Goal: Check status

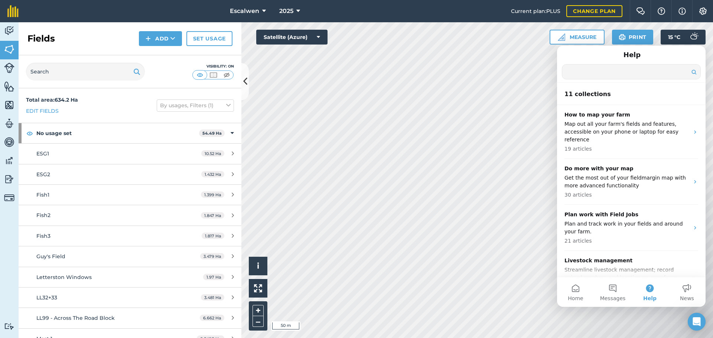
drag, startPoint x: 587, startPoint y: 68, endPoint x: 673, endPoint y: 79, distance: 87.2
click at [673, 79] on input "Search for help" at bounding box center [631, 72] width 138 height 14
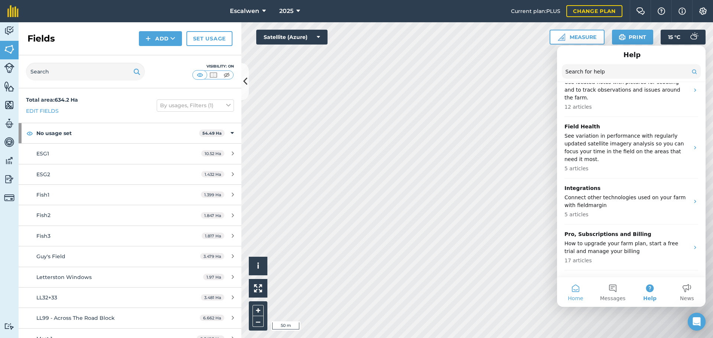
click at [558, 298] on button "Home" at bounding box center [575, 292] width 37 height 30
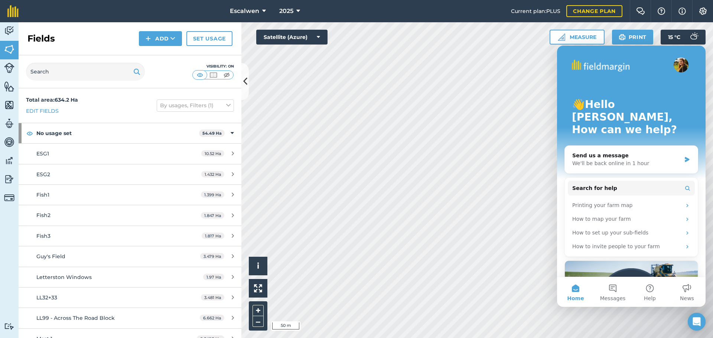
click at [573, 299] on span "Home" at bounding box center [575, 298] width 17 height 5
click at [572, 298] on span "Home" at bounding box center [575, 298] width 17 height 5
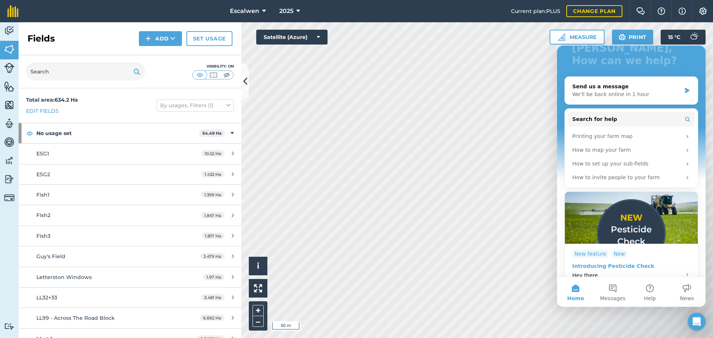
click at [673, 262] on div "Introducing Pesticide Check" at bounding box center [624, 266] width 105 height 8
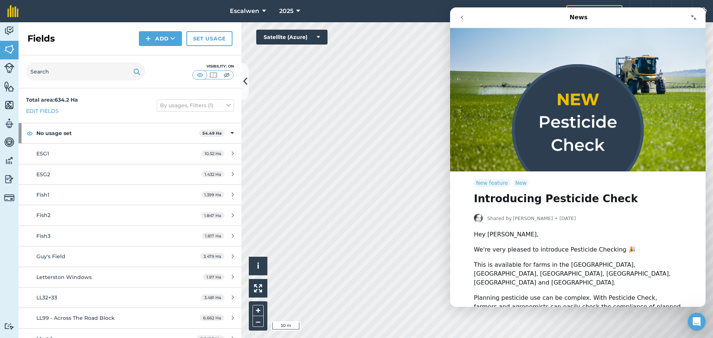
click at [696, 12] on button "Collapse window" at bounding box center [693, 17] width 14 height 14
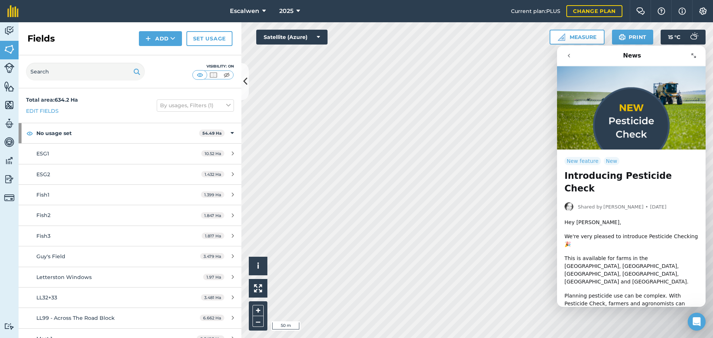
click at [693, 53] on icon "Expand window" at bounding box center [693, 56] width 6 height 6
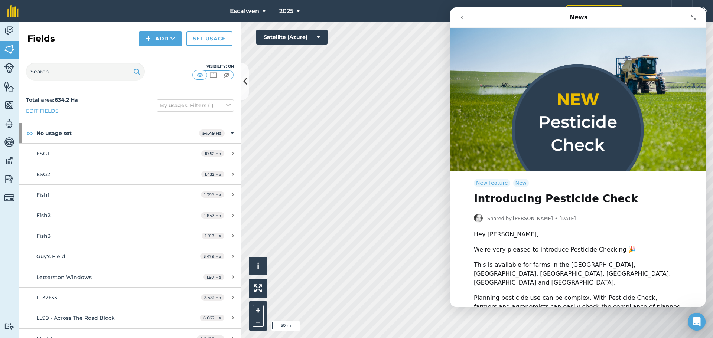
click at [697, 19] on button "Collapse window" at bounding box center [693, 17] width 14 height 14
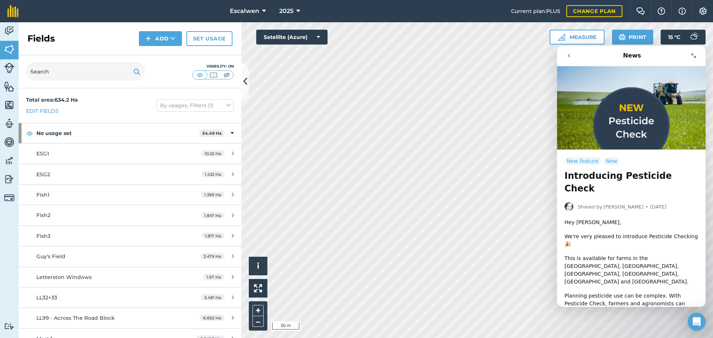
click at [568, 59] on button "go back" at bounding box center [569, 56] width 14 height 14
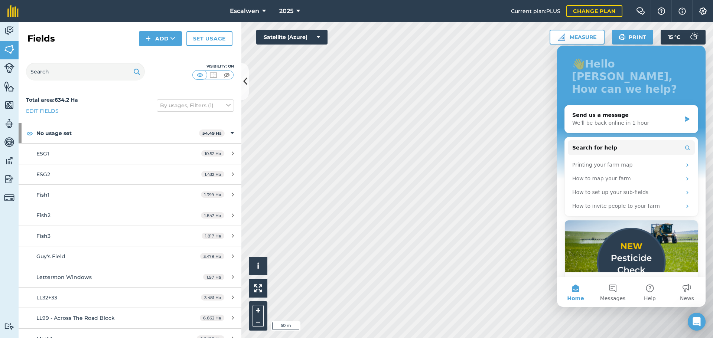
scroll to position [69, 0]
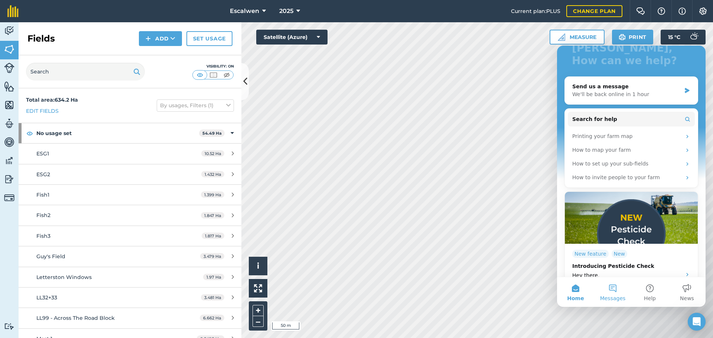
click at [621, 287] on button "Messages" at bounding box center [612, 292] width 37 height 30
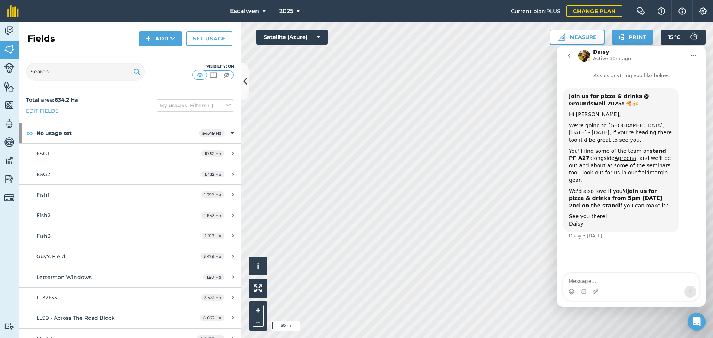
click at [695, 52] on button "Home" at bounding box center [693, 56] width 14 height 14
click at [573, 55] on button "go back" at bounding box center [569, 56] width 14 height 14
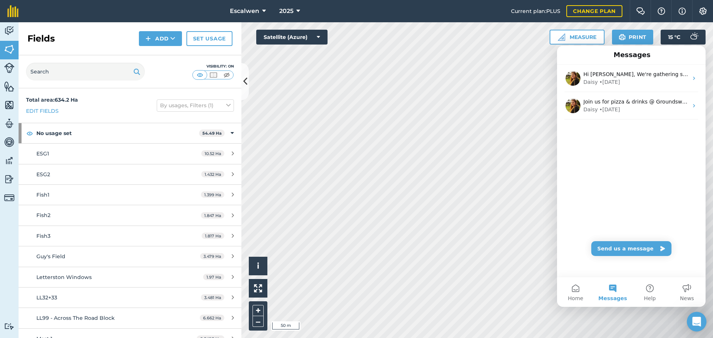
click at [699, 329] on div "Open Intercom Messenger" at bounding box center [697, 322] width 20 height 20
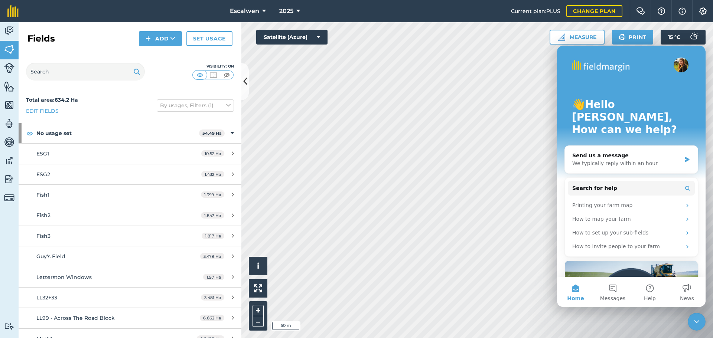
scroll to position [0, 0]
click at [699, 329] on div "Close Intercom Messenger" at bounding box center [696, 322] width 18 height 18
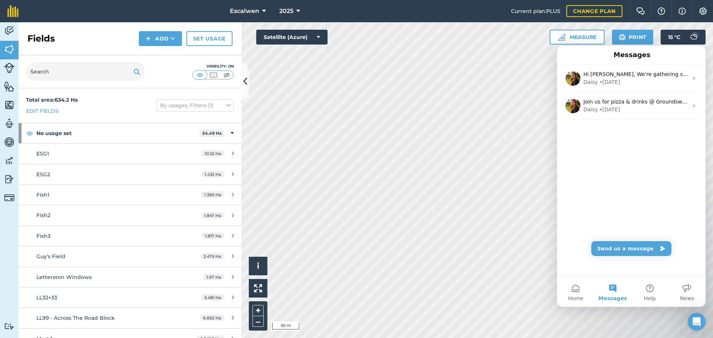
click at [699, 329] on div "Open Intercom Messenger" at bounding box center [696, 322] width 24 height 24
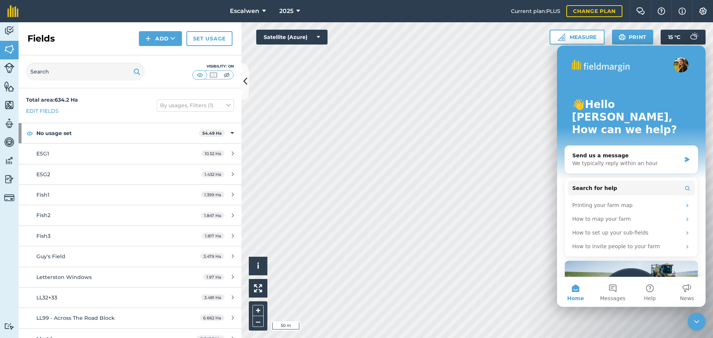
click at [699, 329] on div "Close Intercom Messenger" at bounding box center [696, 322] width 18 height 18
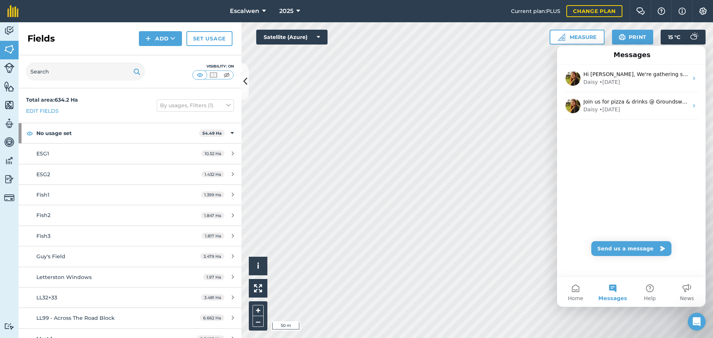
click at [699, 329] on div "Open Intercom Messenger" at bounding box center [696, 322] width 24 height 24
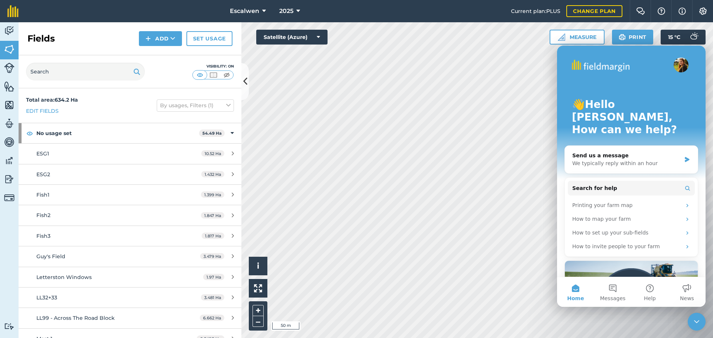
drag, startPoint x: 573, startPoint y: 292, endPoint x: 592, endPoint y: 301, distance: 21.0
click at [574, 292] on button "Home" at bounding box center [575, 292] width 37 height 30
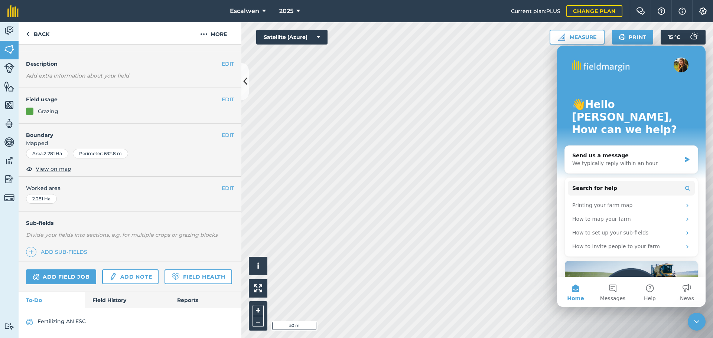
scroll to position [39, 0]
click at [117, 305] on link "Field History" at bounding box center [127, 300] width 84 height 16
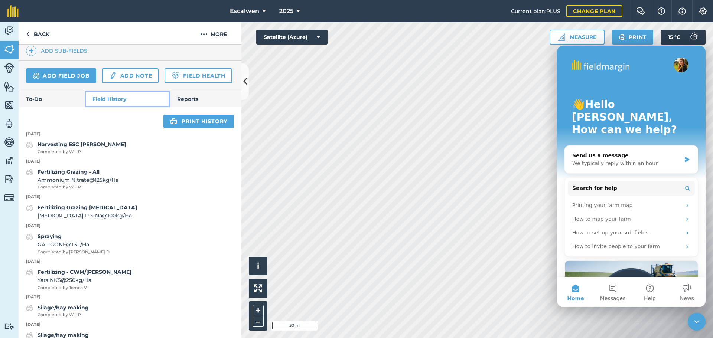
scroll to position [224, 0]
